Goal: Task Accomplishment & Management: Manage account settings

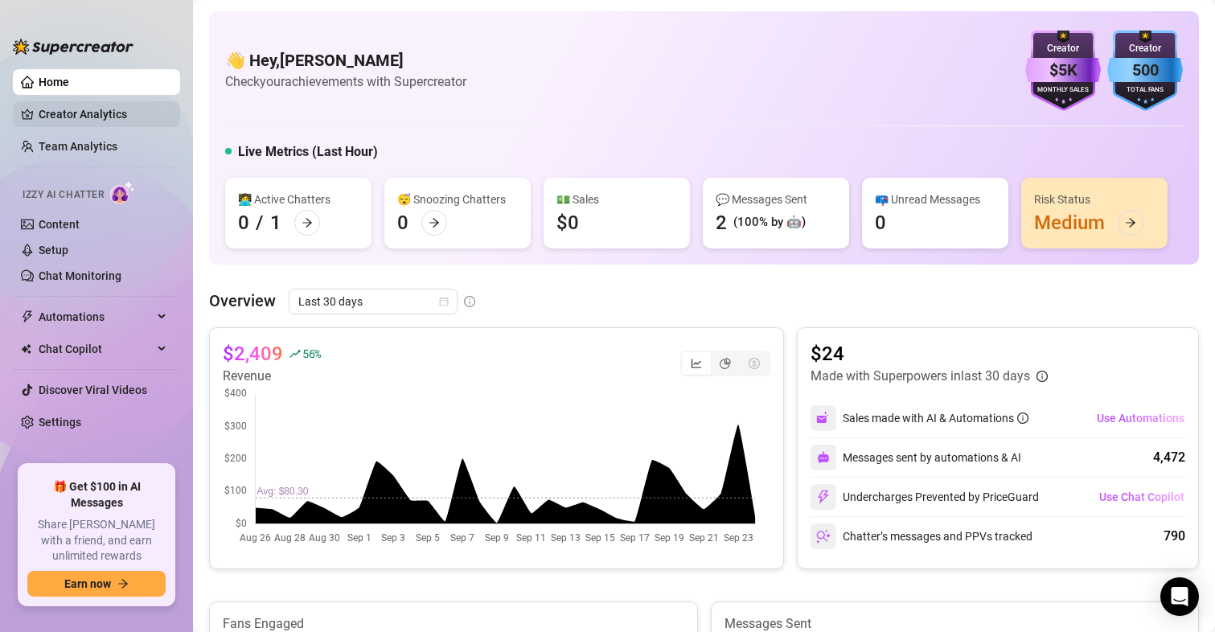
click at [79, 106] on link "Creator Analytics" at bounding box center [103, 114] width 129 height 26
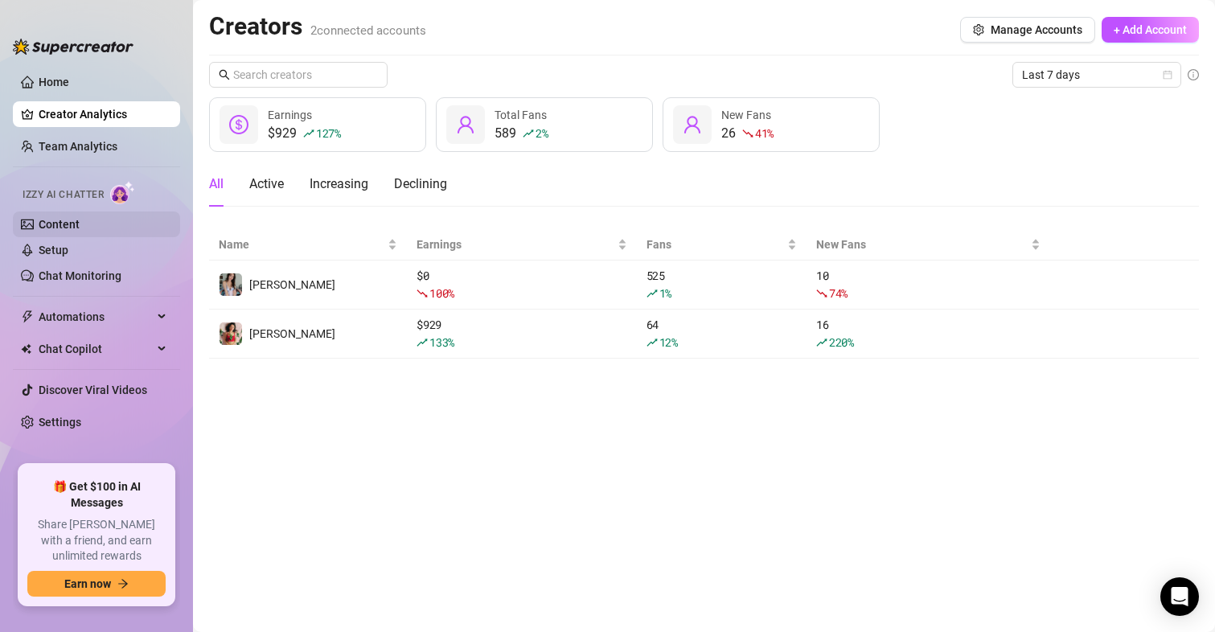
click at [67, 229] on link "Content" at bounding box center [59, 224] width 41 height 13
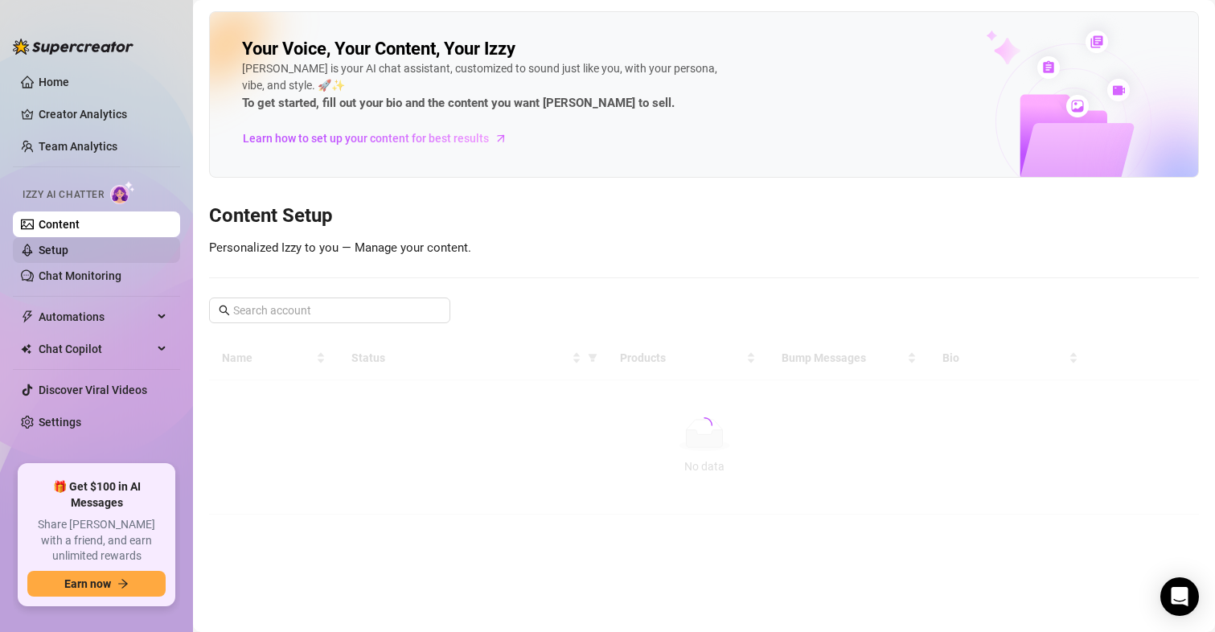
click at [58, 248] on link "Setup" at bounding box center [54, 250] width 30 height 13
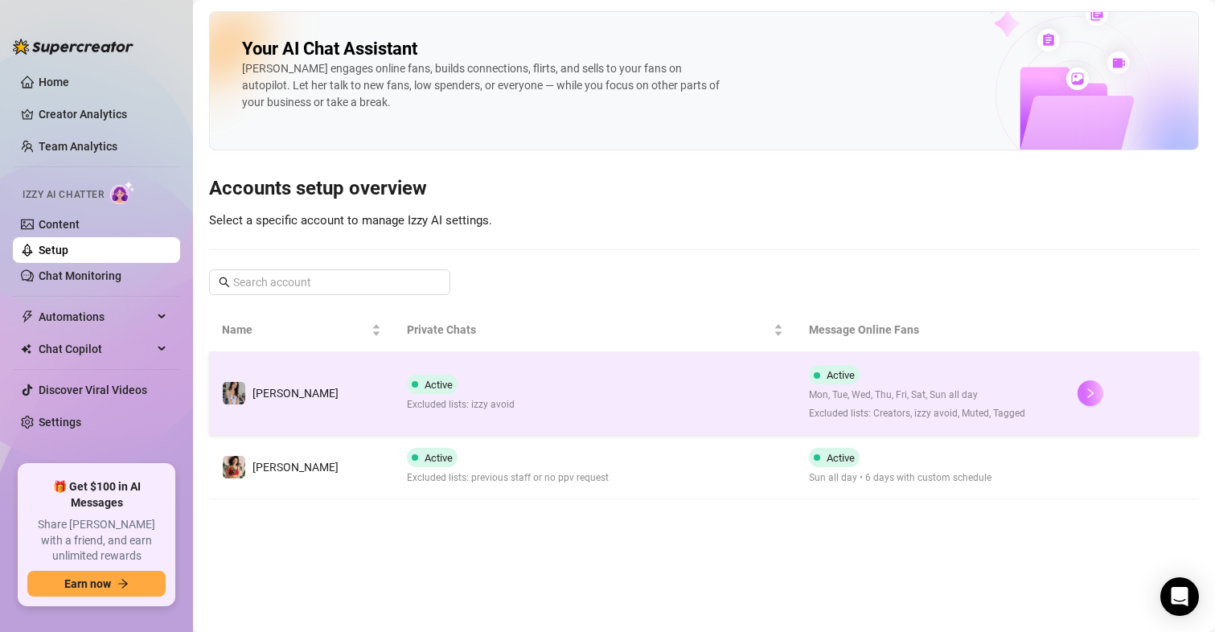
click at [1088, 391] on icon "right" at bounding box center [1090, 393] width 11 height 11
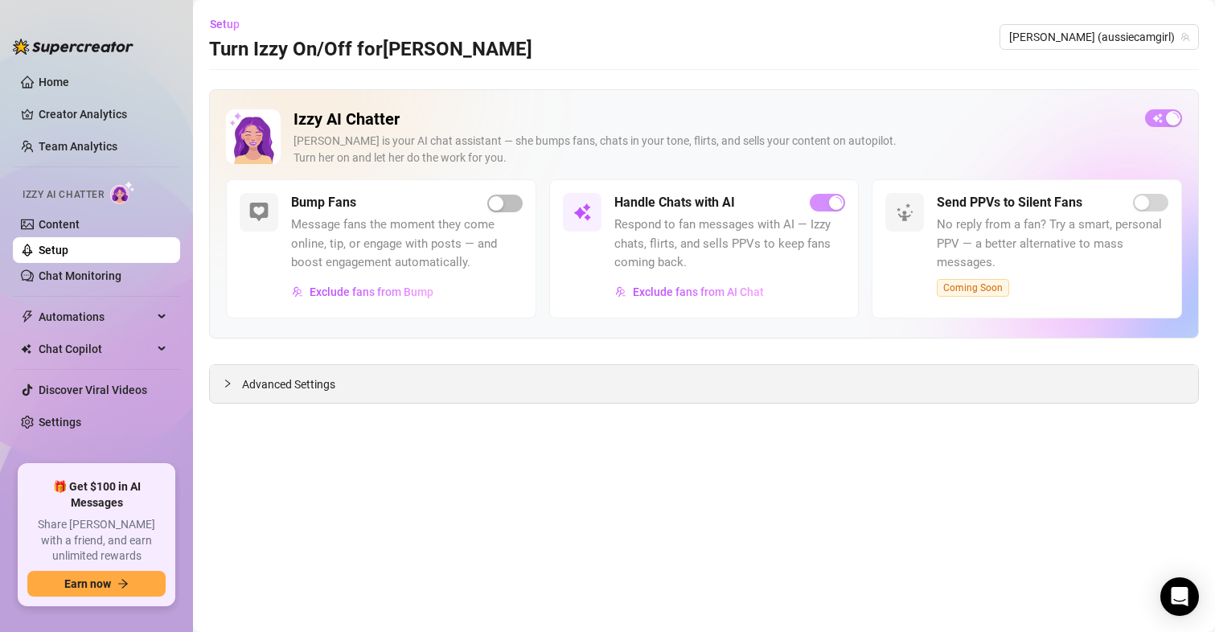
click at [306, 381] on span "Advanced Settings" at bounding box center [288, 384] width 93 height 18
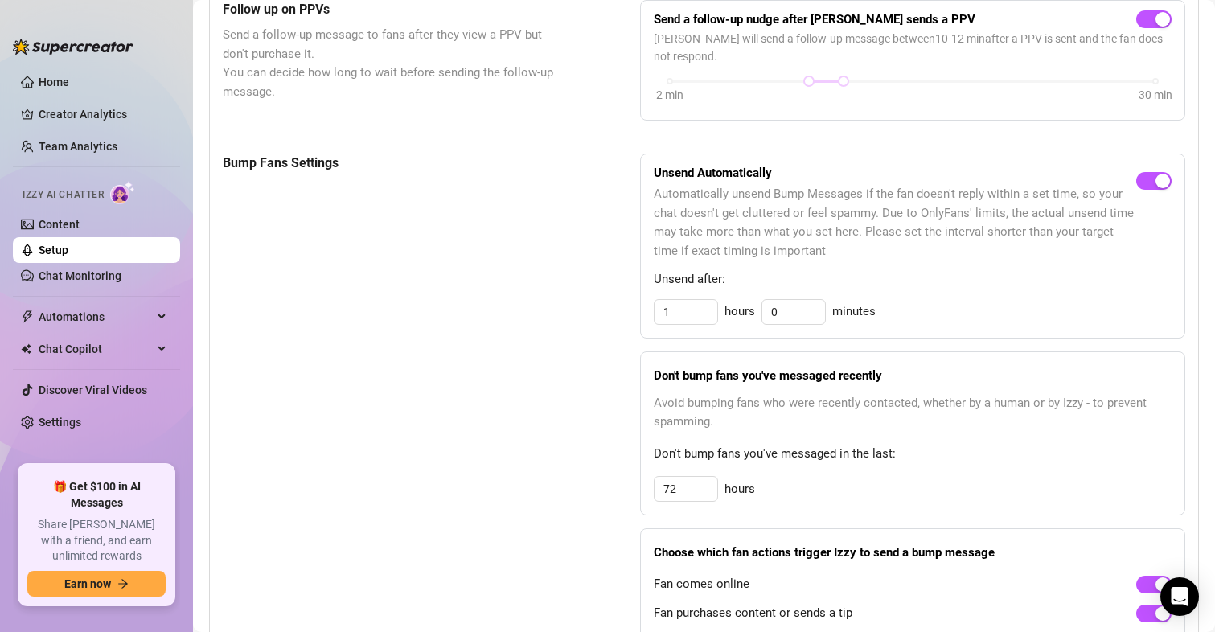
scroll to position [724, 0]
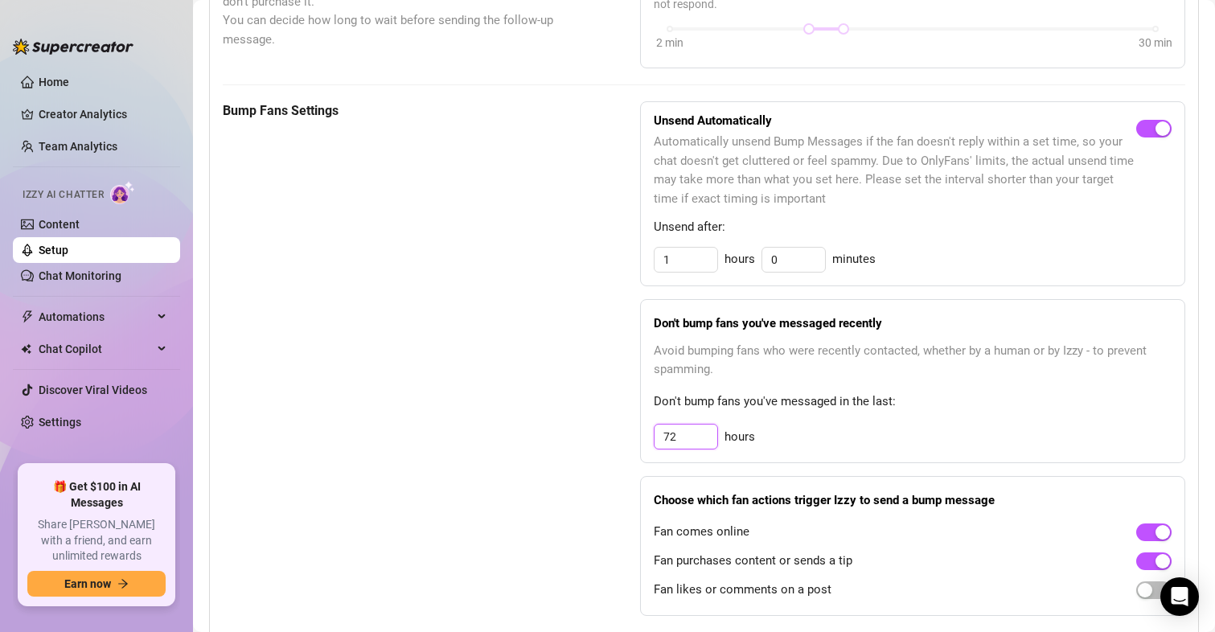
drag, startPoint x: 665, startPoint y: 448, endPoint x: 627, endPoint y: 446, distance: 37.8
click at [627, 446] on div "Bump Fans Settings Unsend Automatically Automatically unsend Bump Messages if t…" at bounding box center [704, 358] width 962 height 515
type input "50"
click at [418, 333] on div "Bump Fans Settings" at bounding box center [391, 358] width 337 height 515
click at [39, 80] on link "Home" at bounding box center [54, 82] width 31 height 13
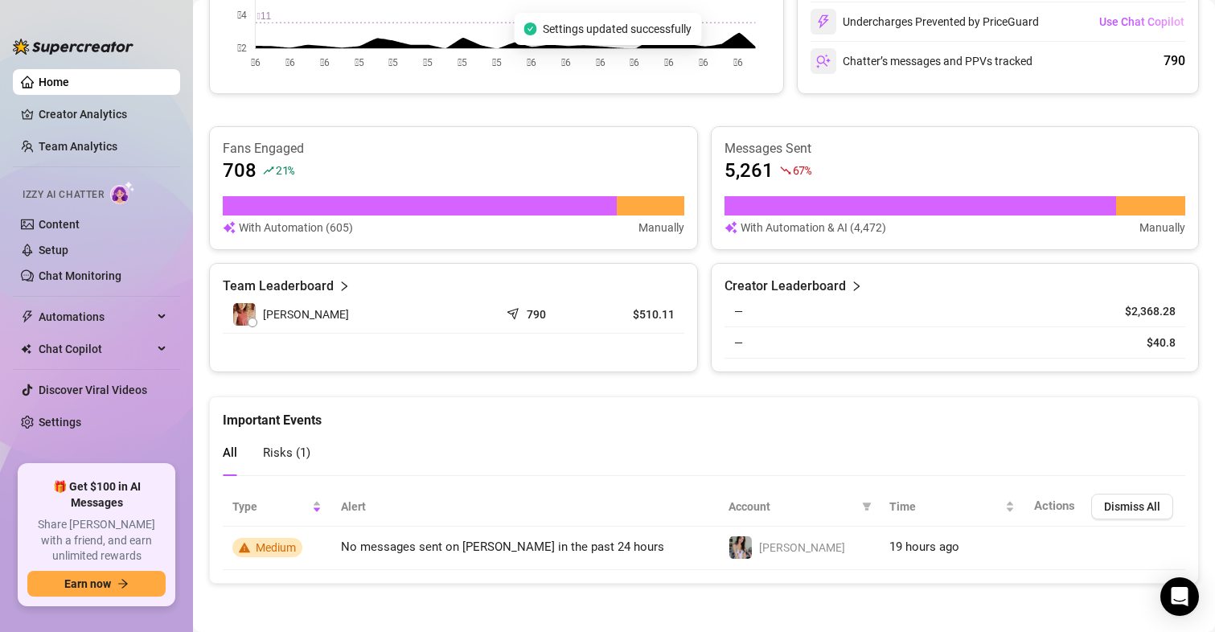
scroll to position [488, 0]
